Goal: Information Seeking & Learning: Learn about a topic

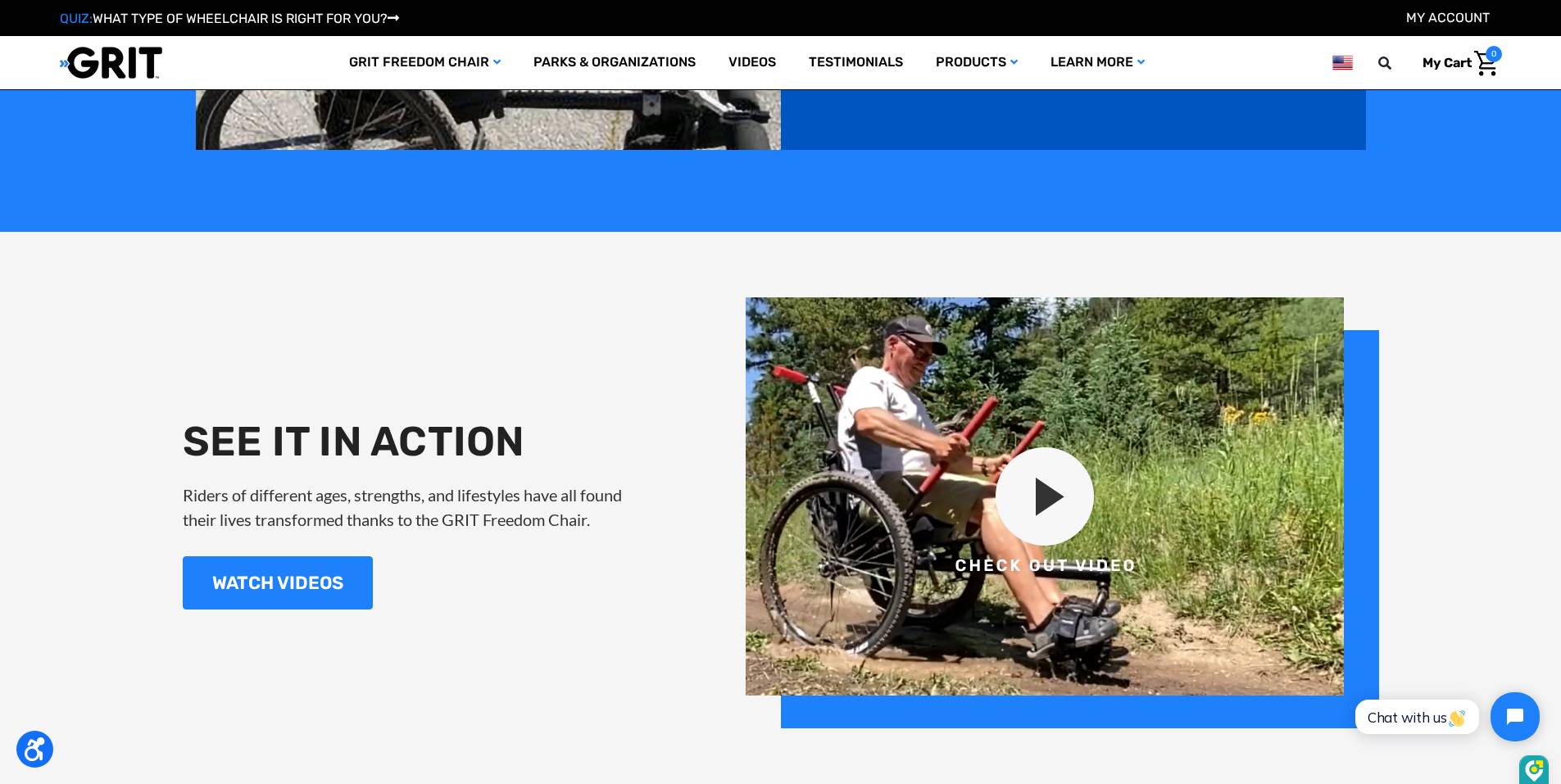
scroll to position [1885, 0]
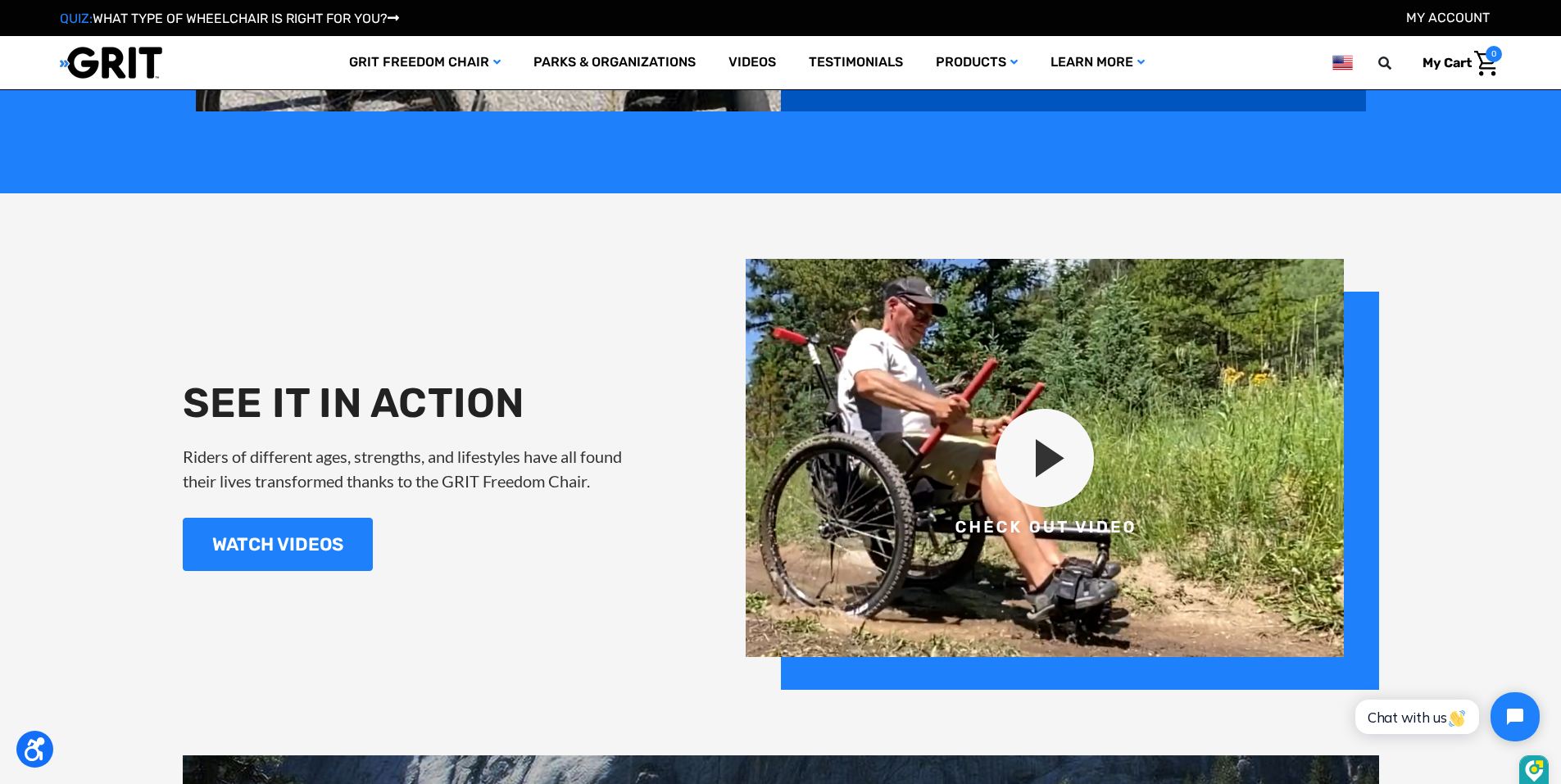
click at [1040, 463] on img at bounding box center [1062, 474] width 634 height 431
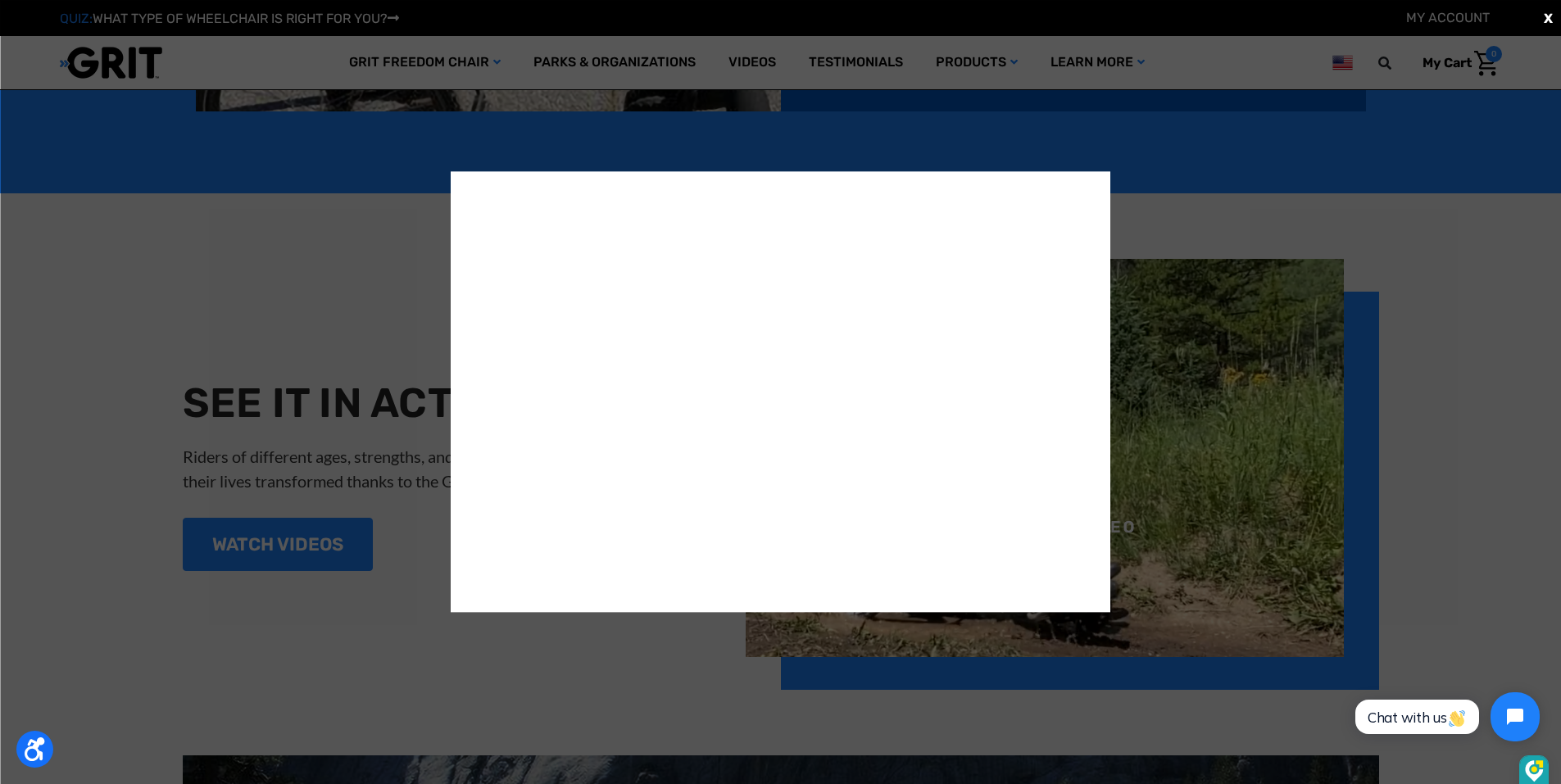
click at [347, 150] on div "X" at bounding box center [780, 392] width 1561 height 784
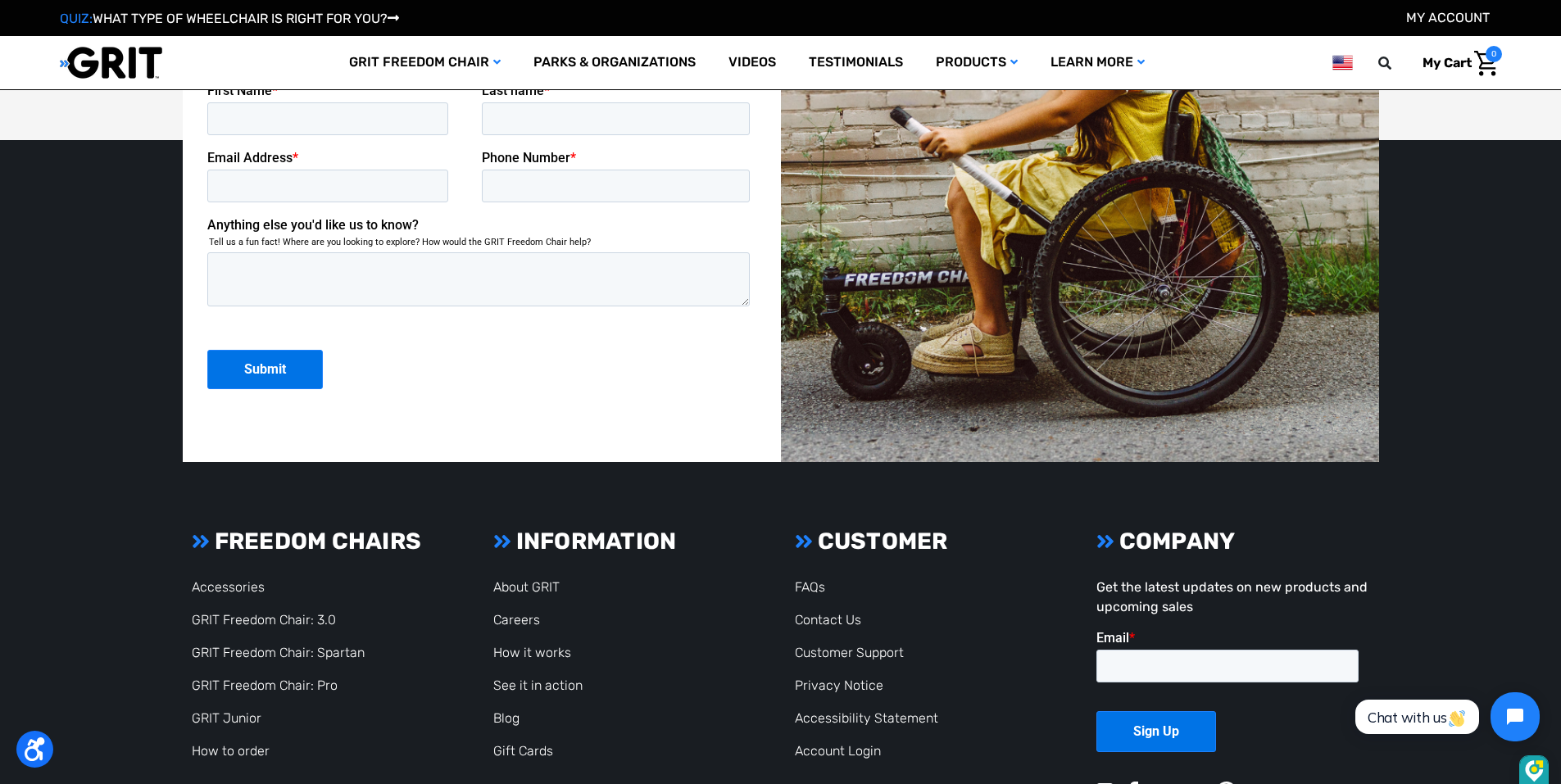
scroll to position [4343, 0]
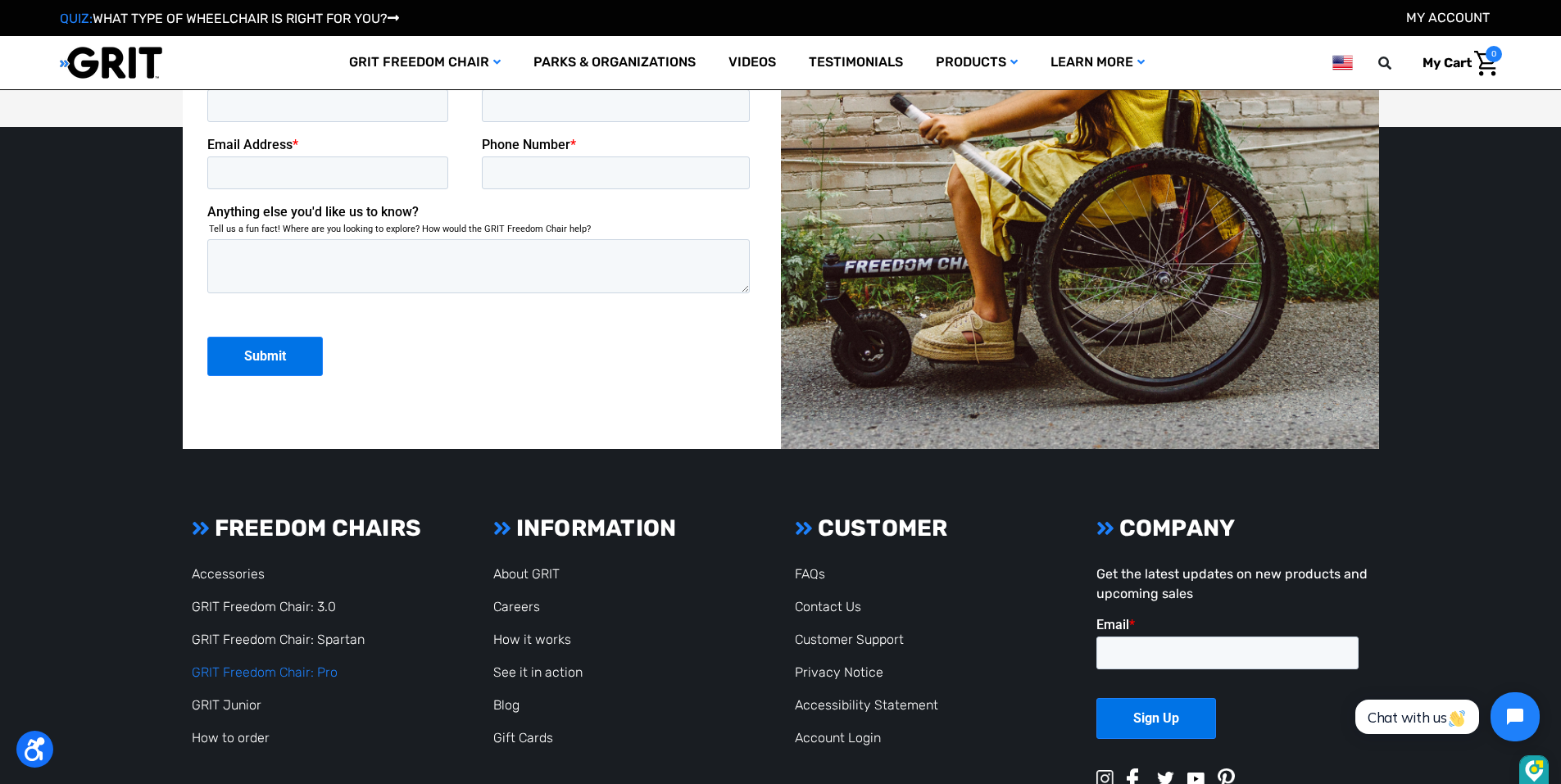
click at [286, 668] on link "GRIT Freedom Chair: Pro" at bounding box center [264, 672] width 146 height 16
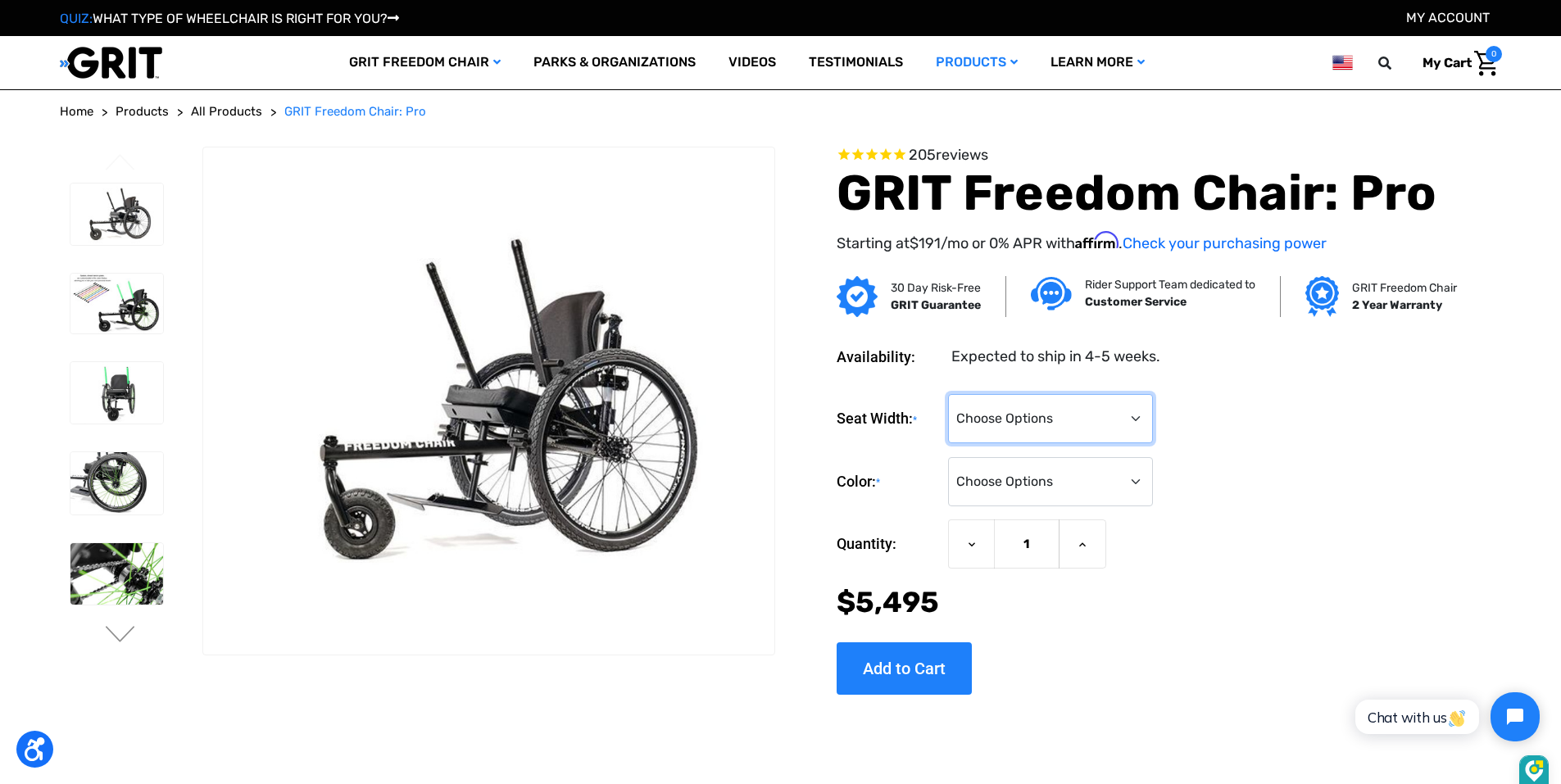
click at [1140, 418] on select "Choose Options 16" 18" 20"" at bounding box center [1050, 418] width 205 height 49
click at [1138, 418] on select "Choose Options 16" 18" 20"" at bounding box center [1050, 418] width 205 height 49
click at [1135, 483] on select "Choose Options Black Blue Green Orange Pink Purple Red White Yellow" at bounding box center [1050, 481] width 205 height 49
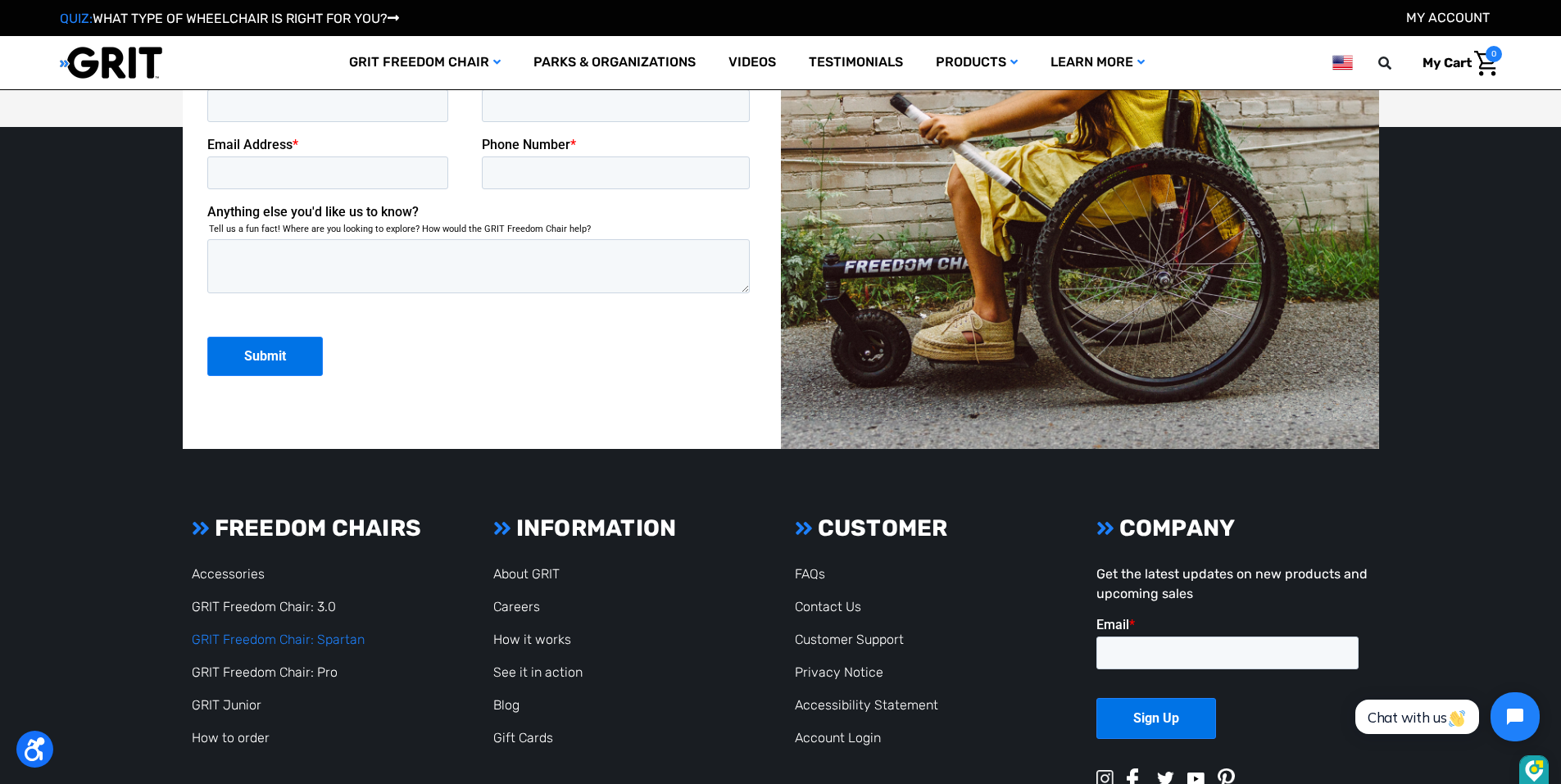
click at [289, 636] on link "GRIT Freedom Chair: Spartan" at bounding box center [278, 640] width 173 height 16
click at [298, 602] on link "GRIT Freedom Chair: 3.0" at bounding box center [263, 606] width 144 height 16
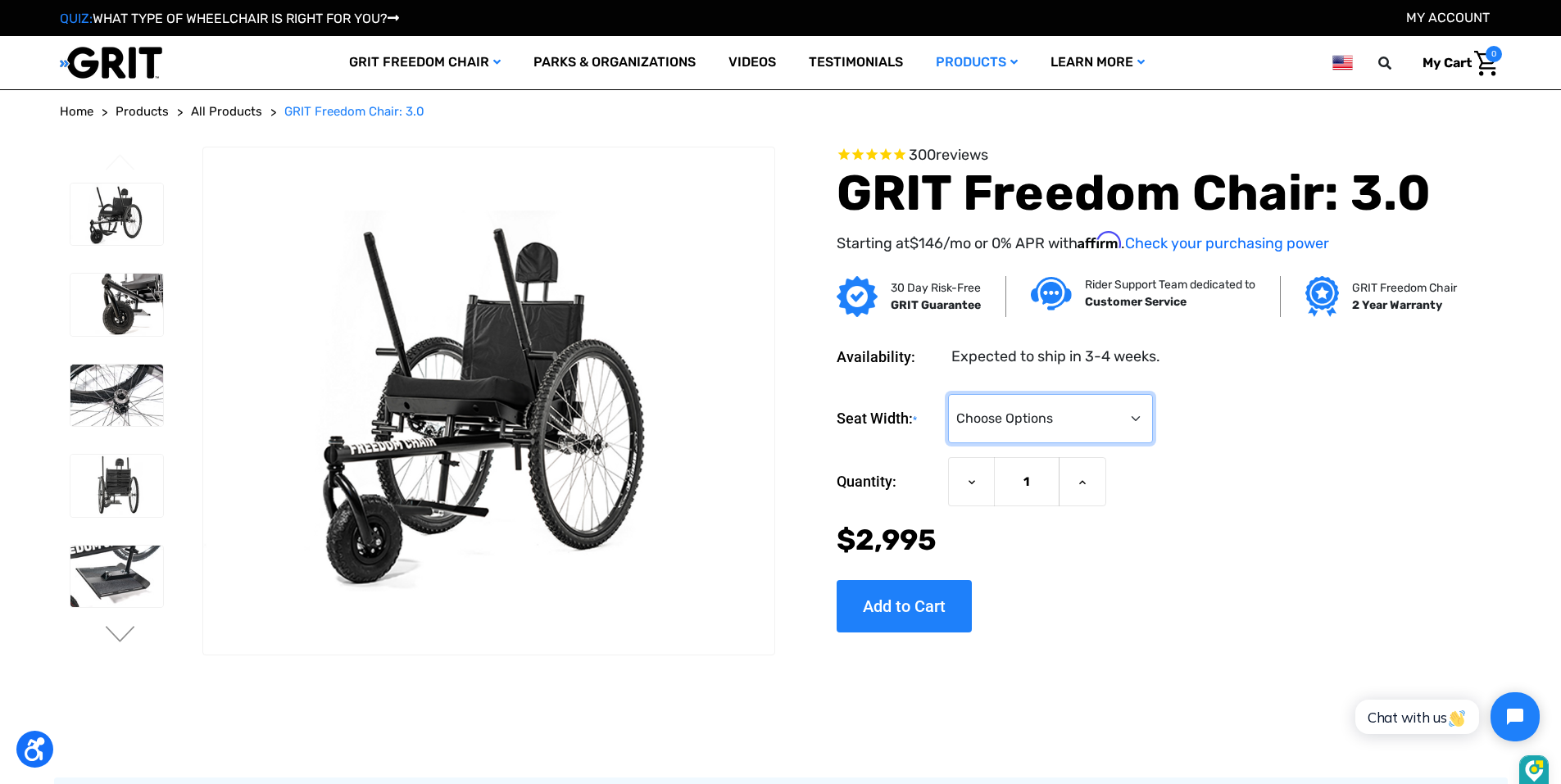
click at [1133, 418] on select "Choose Options 16" 18" 20"" at bounding box center [1050, 418] width 205 height 49
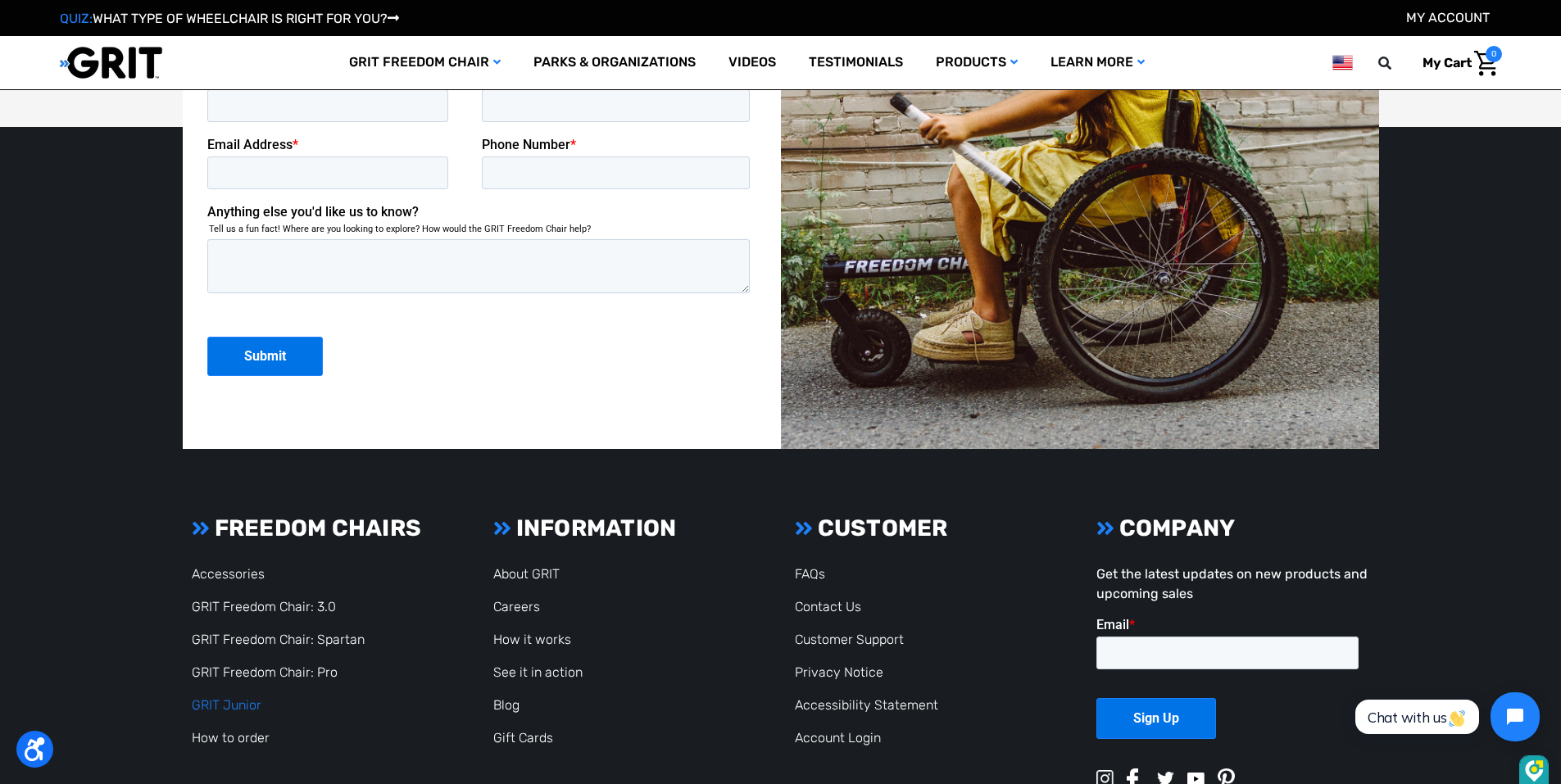
click at [230, 704] on link "GRIT Junior" at bounding box center [227, 705] width 70 height 16
click at [518, 641] on link "How it works" at bounding box center [532, 640] width 78 height 16
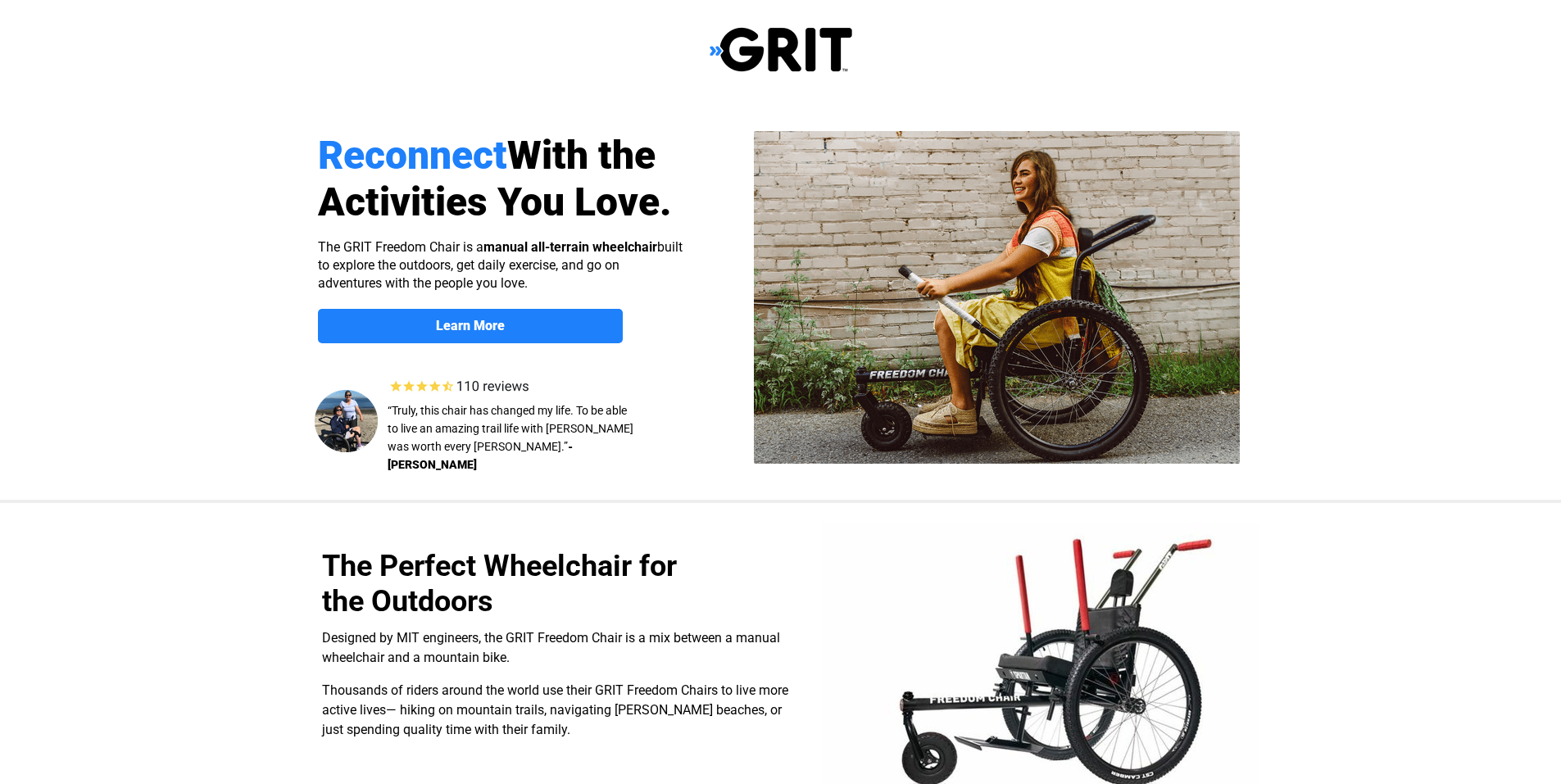
select select "US"
